Goal: Information Seeking & Learning: Check status

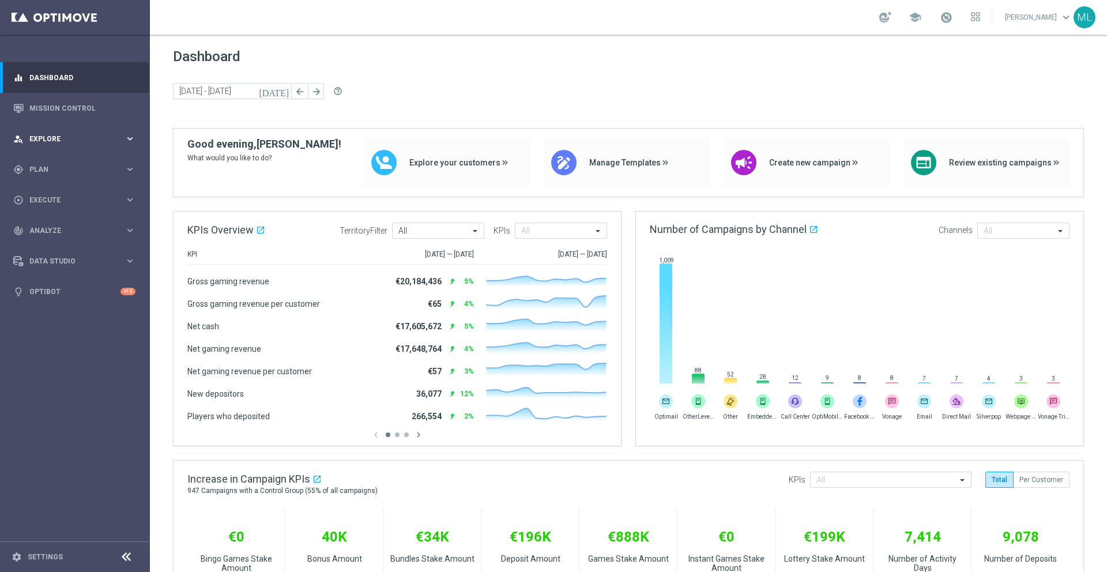
click at [119, 134] on div "person_search Explore" at bounding box center [68, 139] width 111 height 10
click at [130, 304] on icon "keyboard_arrow_right" at bounding box center [130, 307] width 11 height 11
click at [79, 111] on link "Mission Control" at bounding box center [82, 108] width 106 height 31
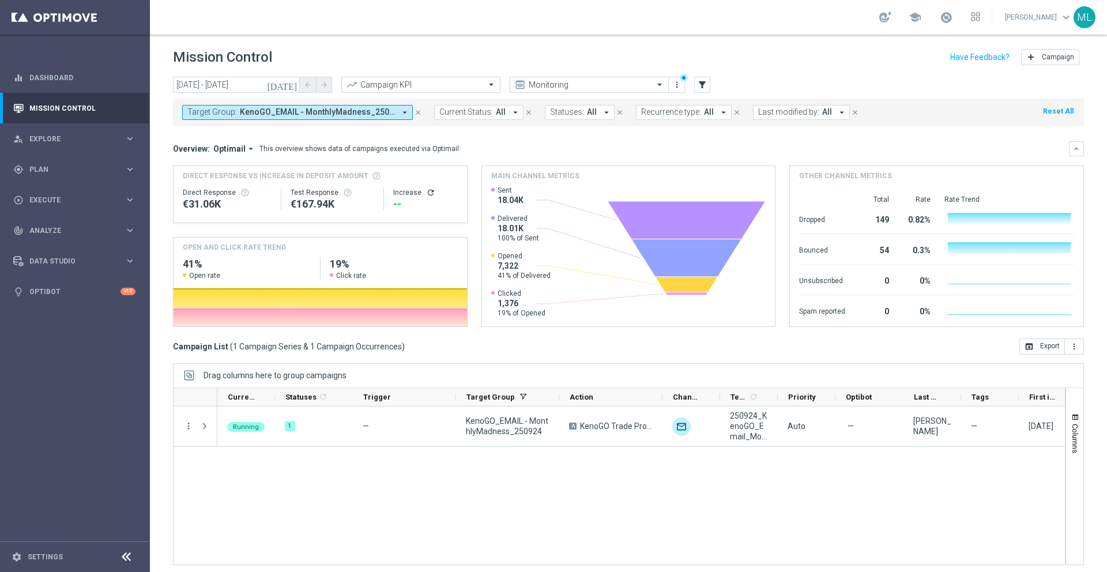
click at [289, 85] on icon "[DATE]" at bounding box center [282, 85] width 31 height 10
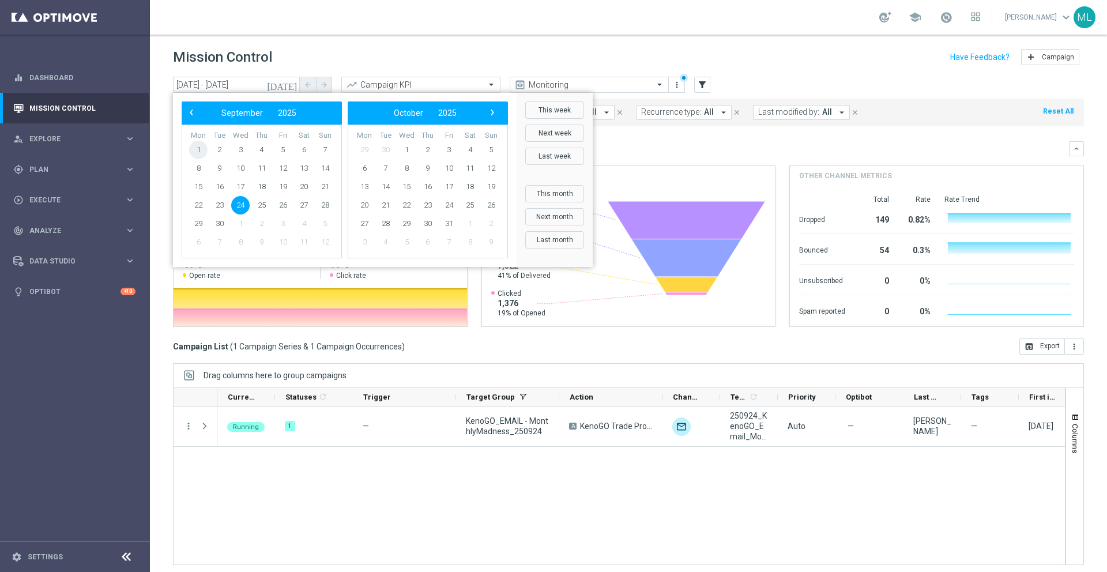
click at [201, 149] on span "1" at bounding box center [198, 150] width 18 height 18
type input "[DATE] - [DATE]"
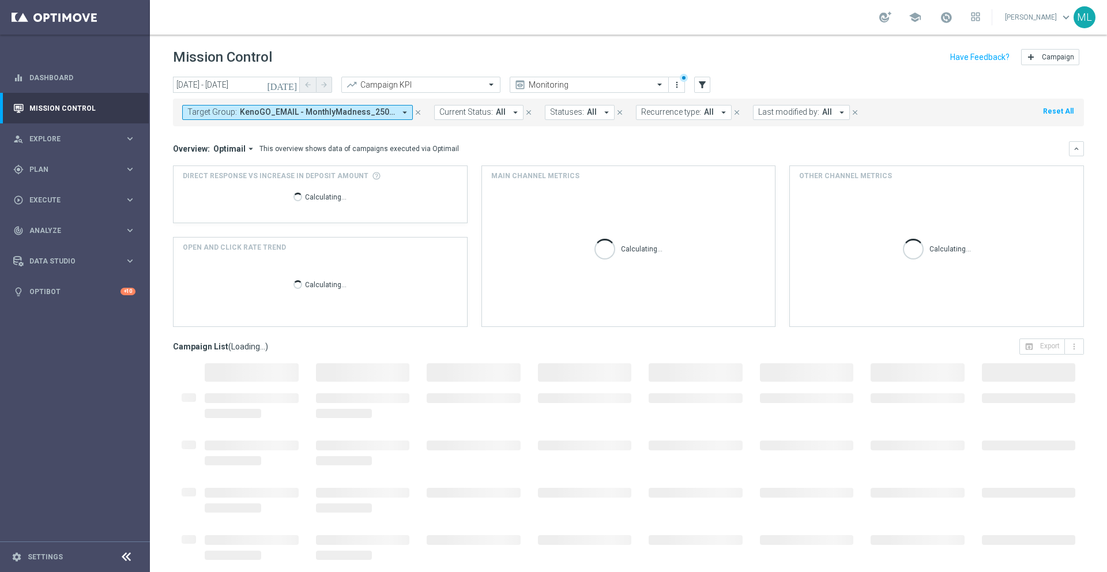
click at [285, 114] on span "KenoGO_EMAIL - MonthlyMadness_250924, Master_TG_KENOGO_MonthlyMadness_250924" at bounding box center [317, 112] width 155 height 10
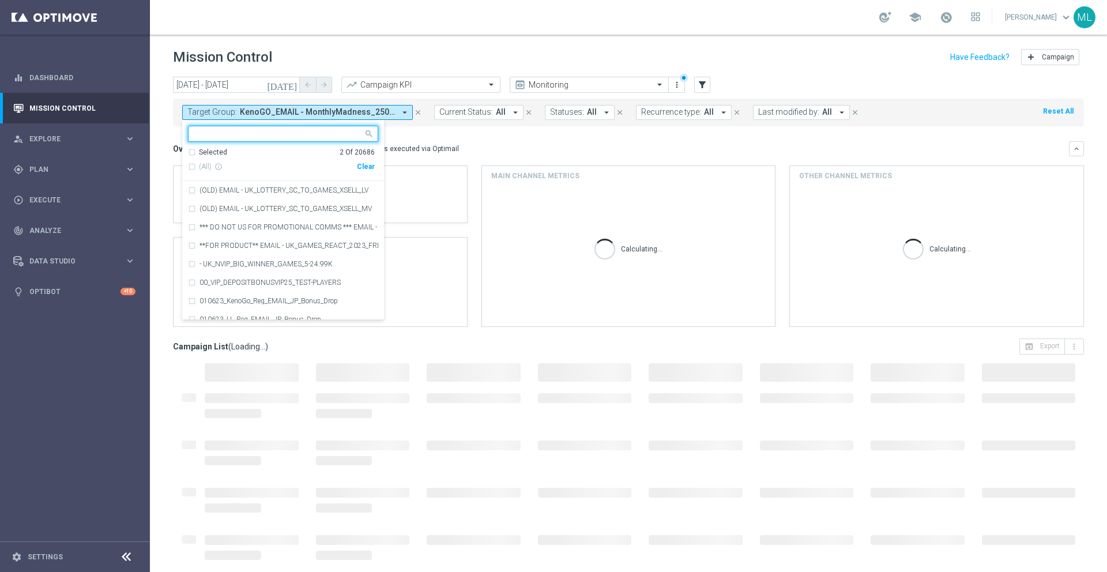
click at [0, 0] on div "Clear" at bounding box center [0, 0] width 0 height 0
click at [257, 135] on input "text" at bounding box center [278, 134] width 169 height 10
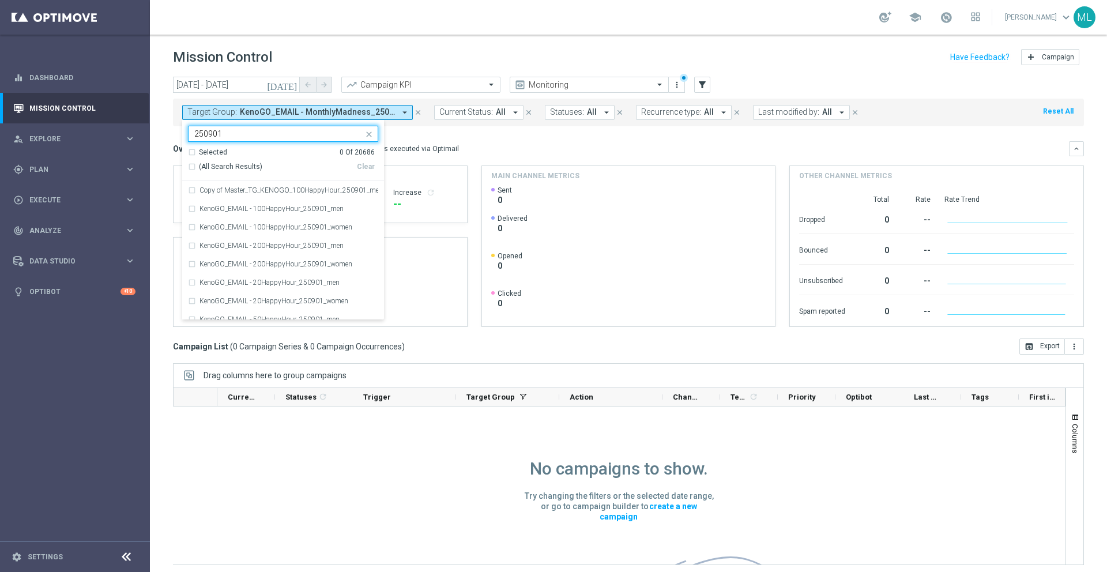
click at [193, 167] on div "(All Search Results)" at bounding box center [272, 167] width 169 height 10
type input "250901"
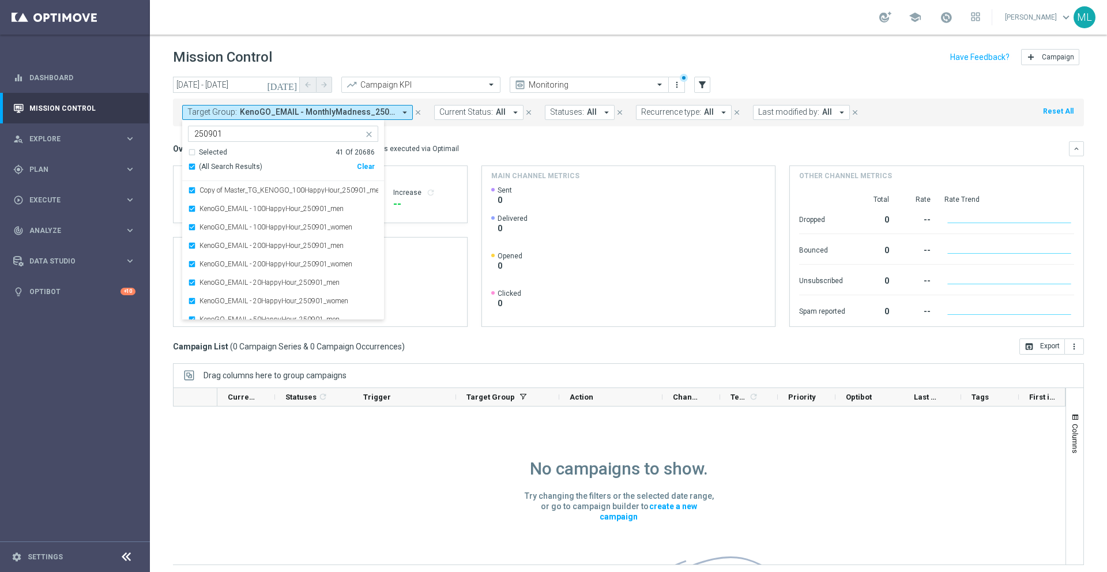
click at [417, 137] on mini-dashboard "Overview: Optimail arrow_drop_down This overview shows data of campaigns execut…" at bounding box center [628, 232] width 911 height 212
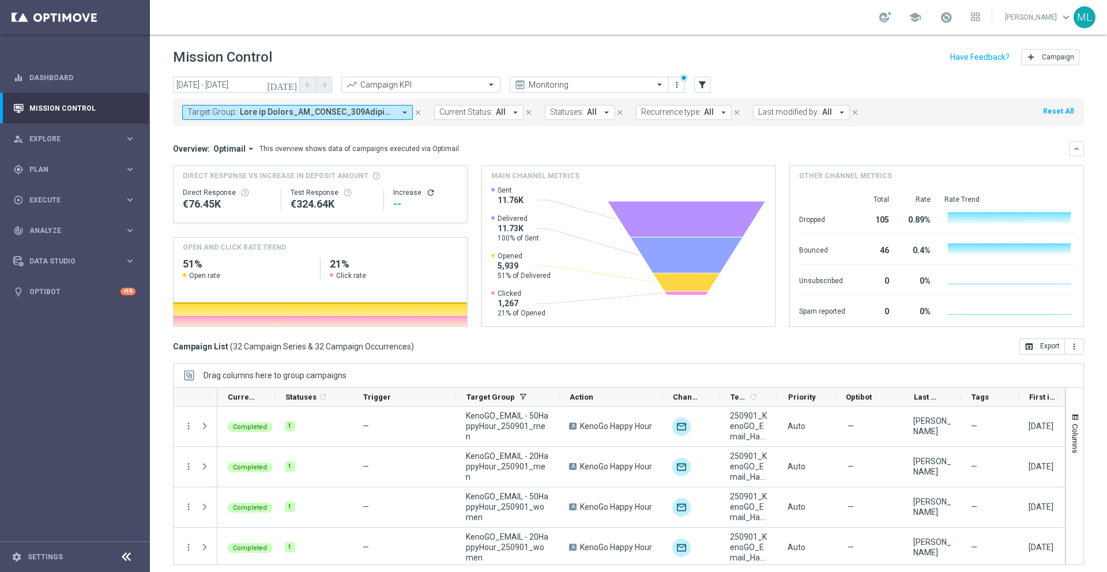
scroll to position [5, 0]
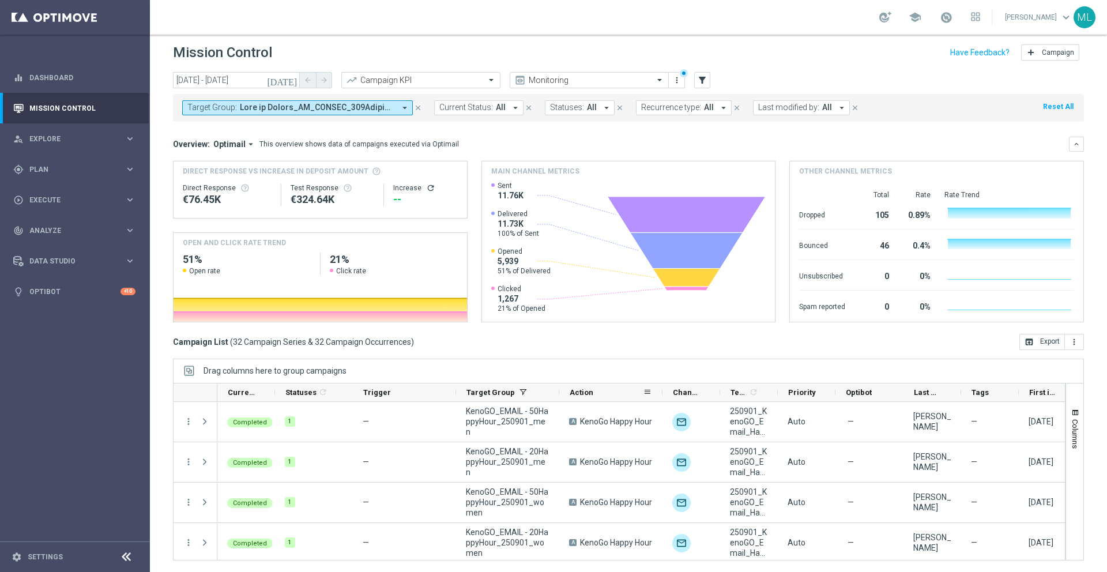
click at [559, 390] on div "Action" at bounding box center [610, 392] width 103 height 18
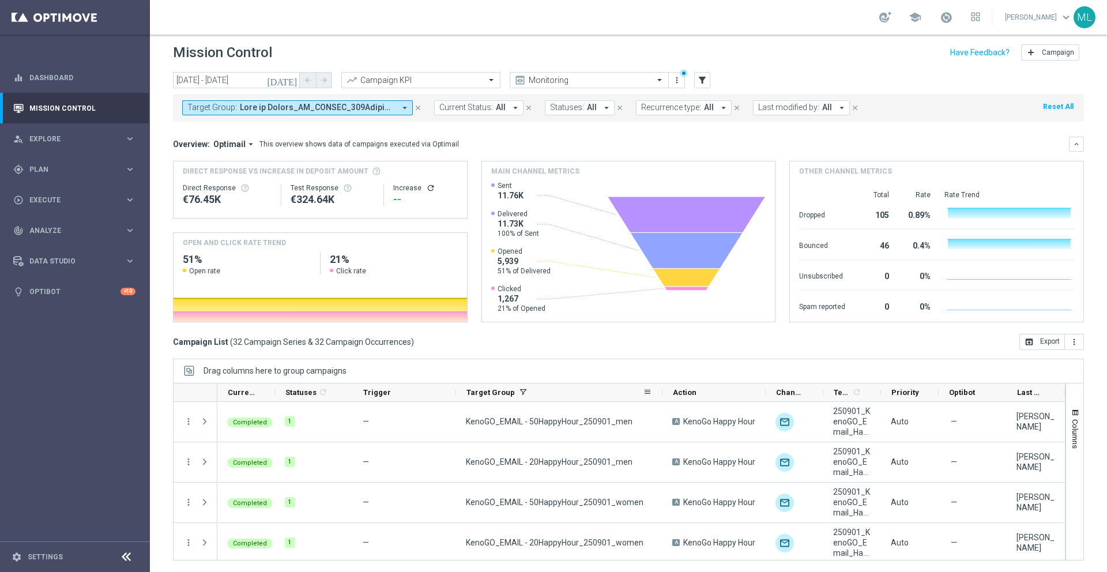
drag, startPoint x: 557, startPoint y: 393, endPoint x: 661, endPoint y: 394, distance: 103.2
click at [661, 394] on div at bounding box center [662, 392] width 5 height 18
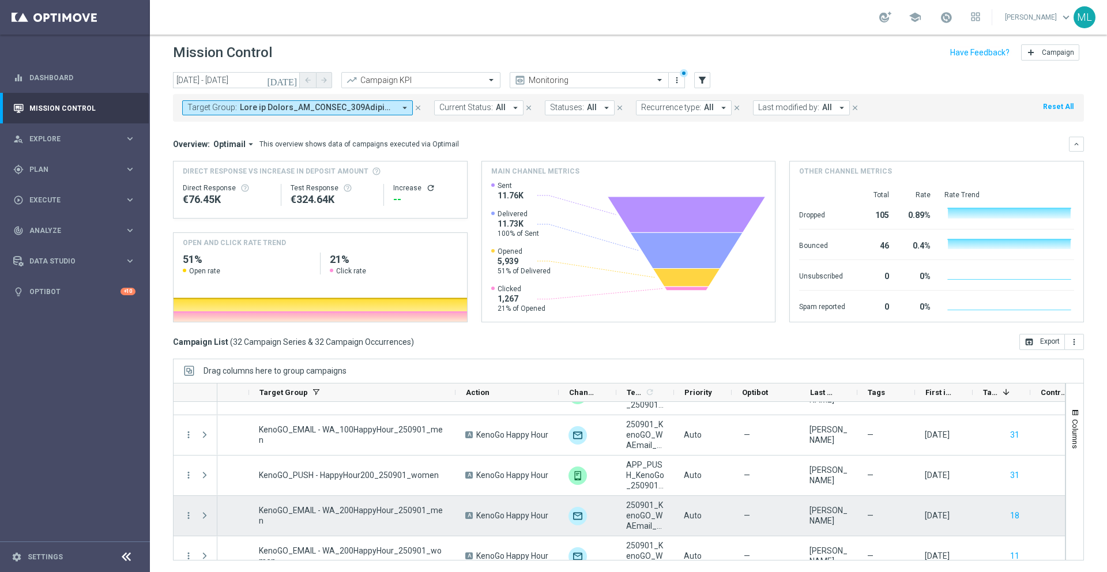
scroll to position [1133, 0]
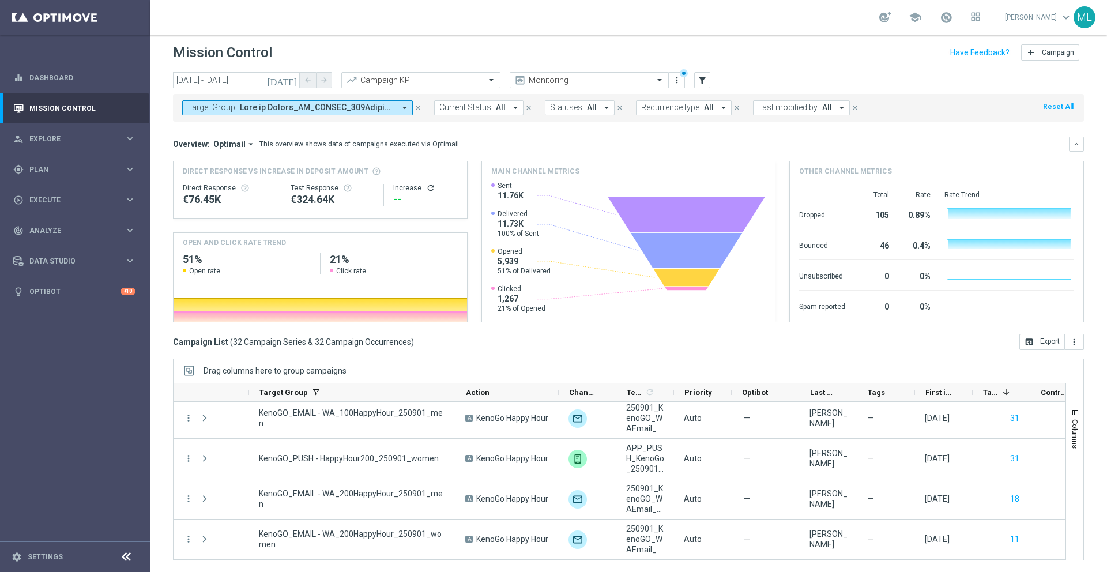
click at [293, 79] on icon "[DATE]" at bounding box center [282, 80] width 31 height 10
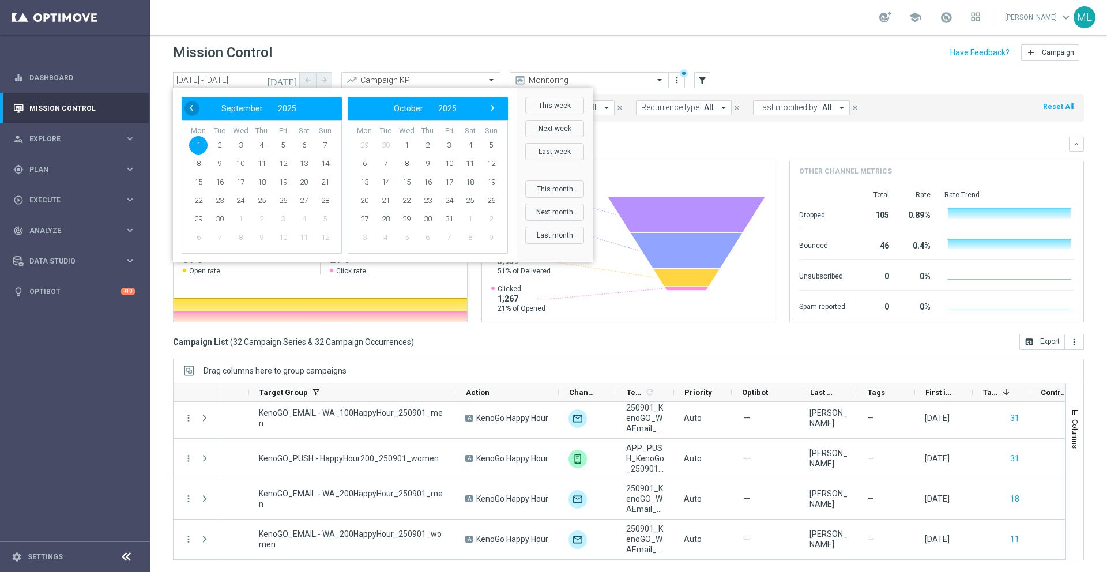
click at [191, 105] on span "‹" at bounding box center [191, 107] width 15 height 15
click at [199, 182] on span "14" at bounding box center [198, 182] width 18 height 18
type input "[DATE] - [DATE]"
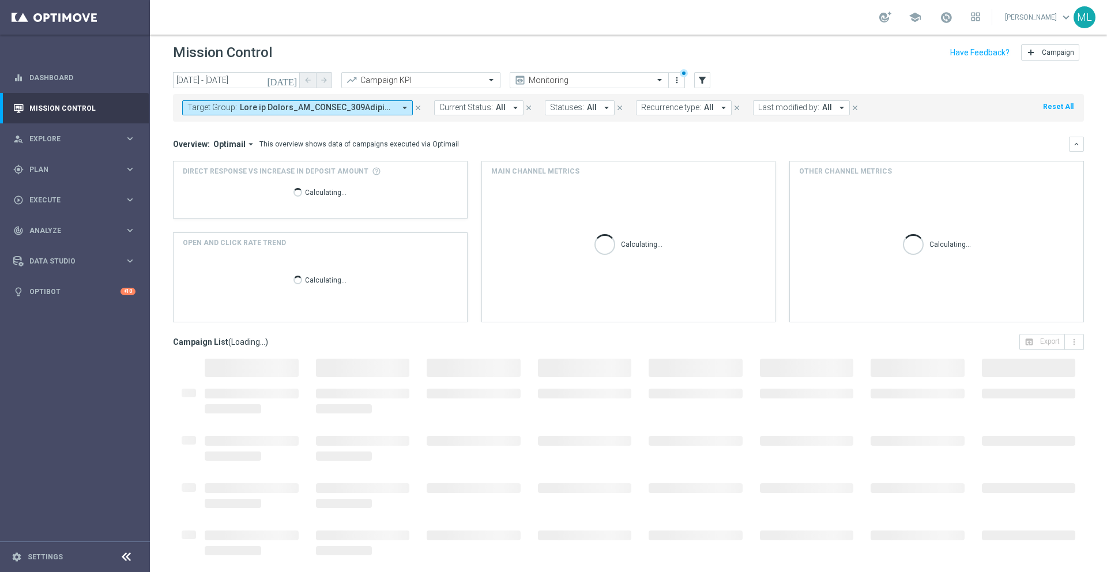
click at [279, 109] on span at bounding box center [317, 108] width 155 height 10
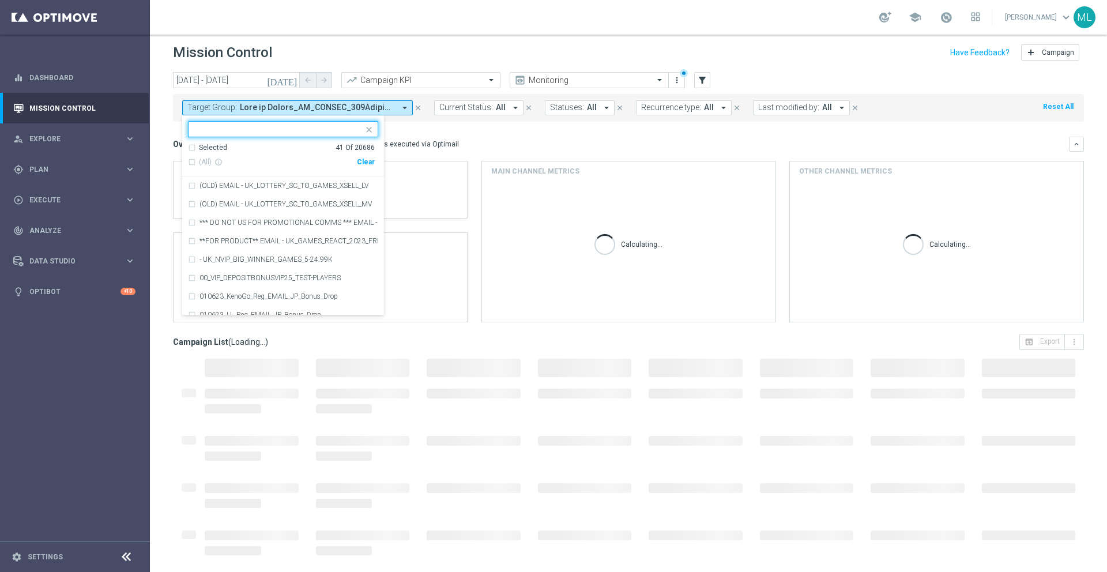
click at [0, 0] on div "Clear" at bounding box center [0, 0] width 0 height 0
click at [298, 130] on input "text" at bounding box center [278, 130] width 169 height 10
type input "25"
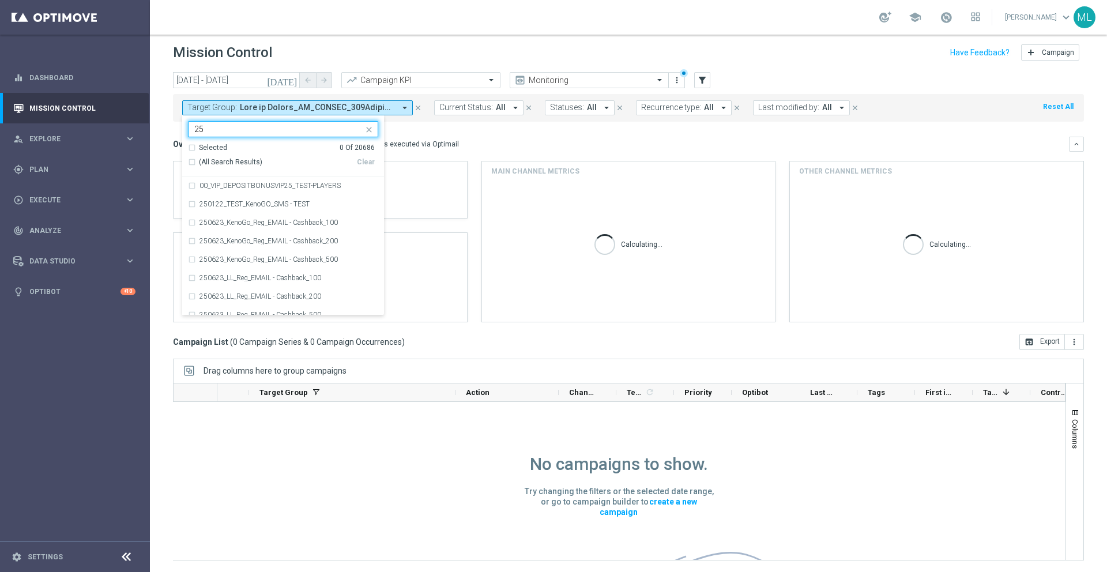
scroll to position [1, 0]
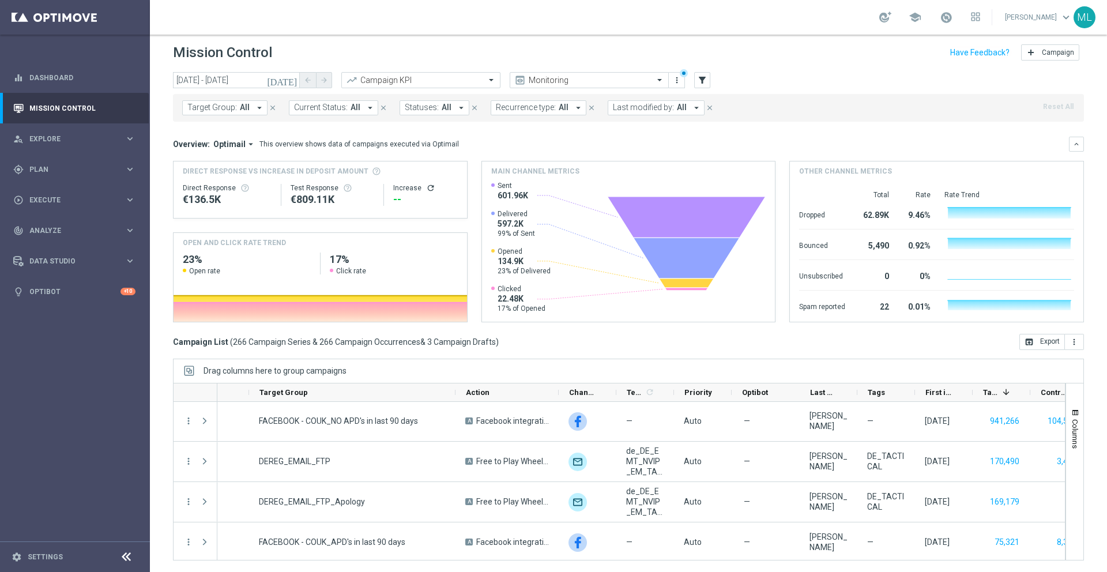
click at [234, 107] on span "Target Group:" at bounding box center [212, 108] width 50 height 10
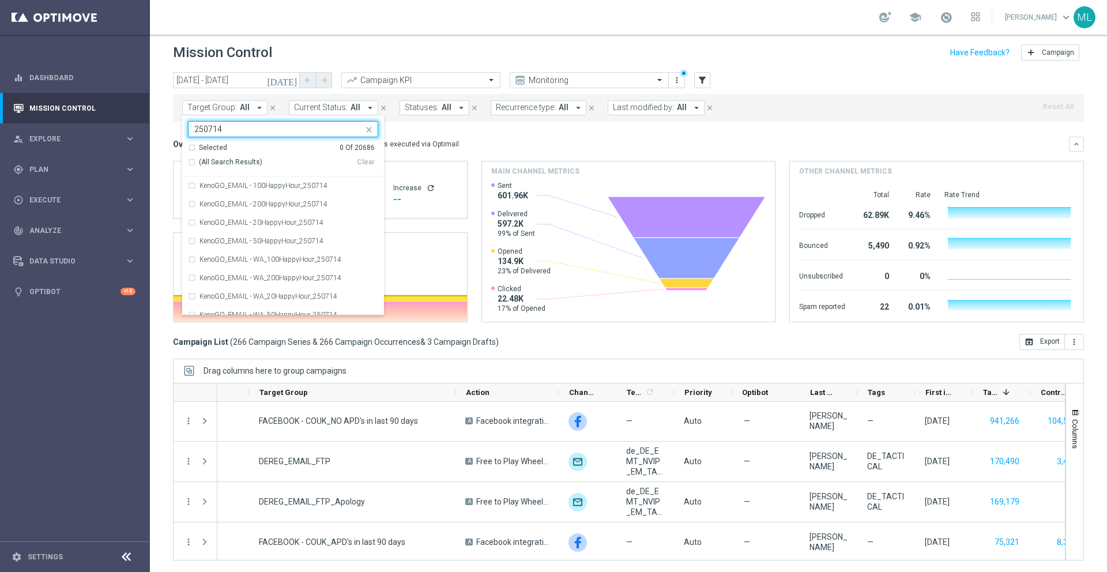
click at [190, 161] on div "(All Search Results)" at bounding box center [272, 162] width 169 height 10
type input "250714"
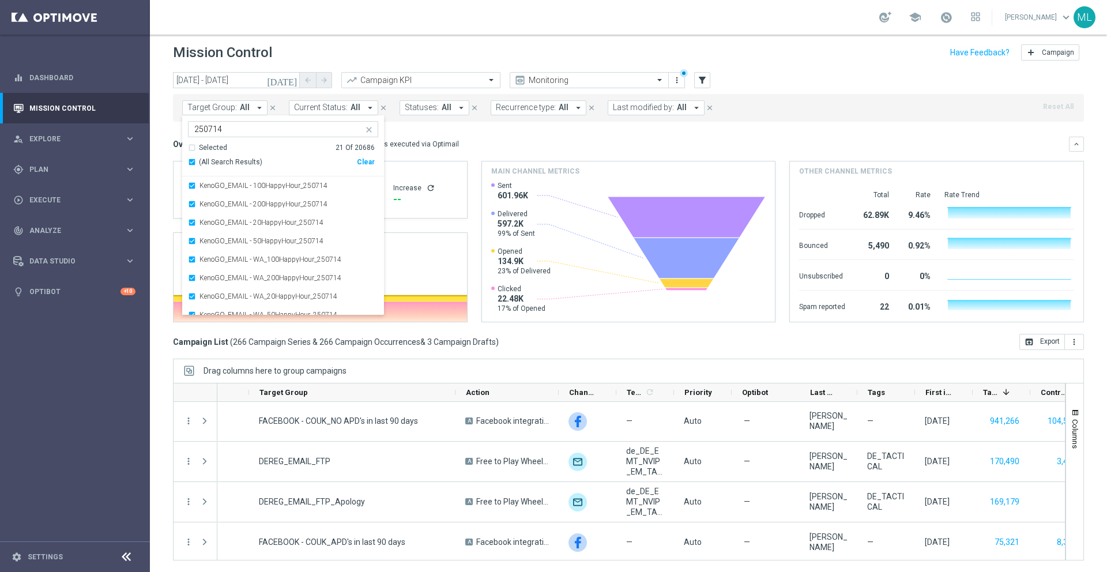
click at [163, 245] on div "[DATE] [DATE] - [DATE] arrow_back arrow_forward Campaign KPI trending_up Monito…" at bounding box center [628, 314] width 957 height 485
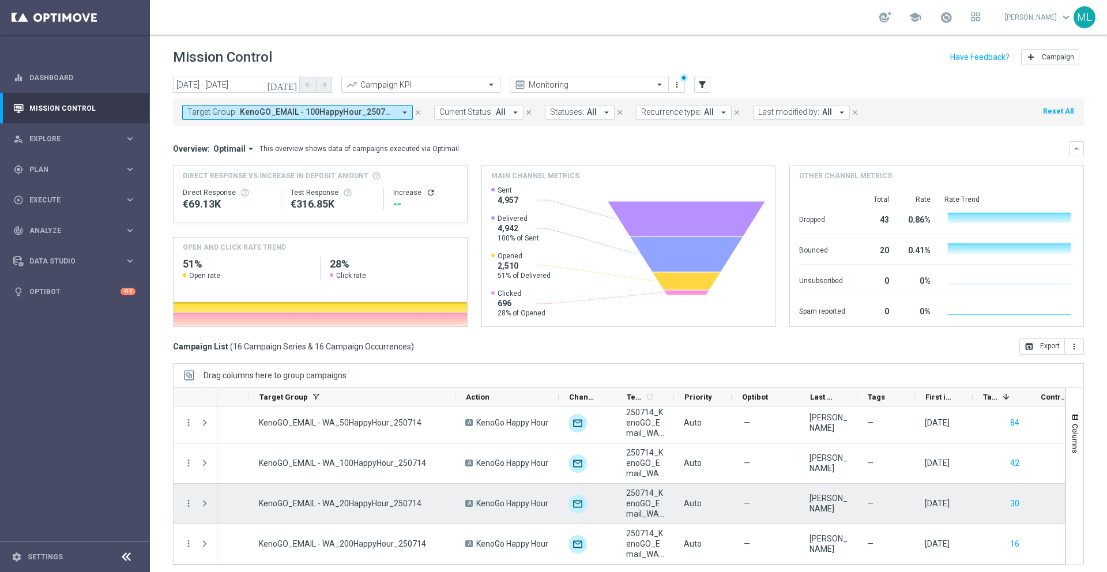
scroll to position [5, 0]
